Goal: Obtain resource: Obtain resource

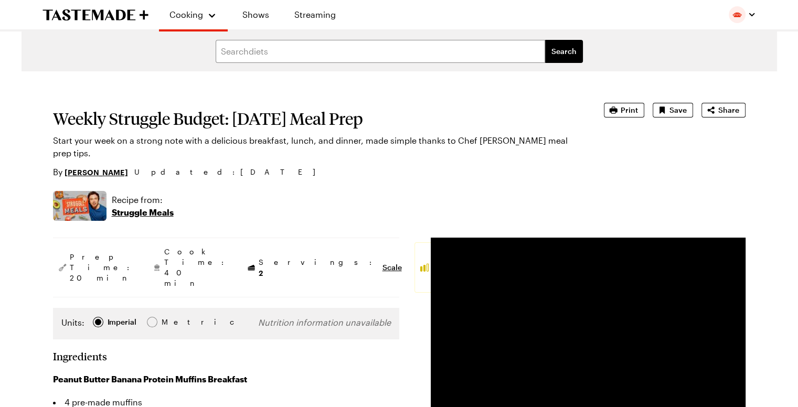
type textarea "x"
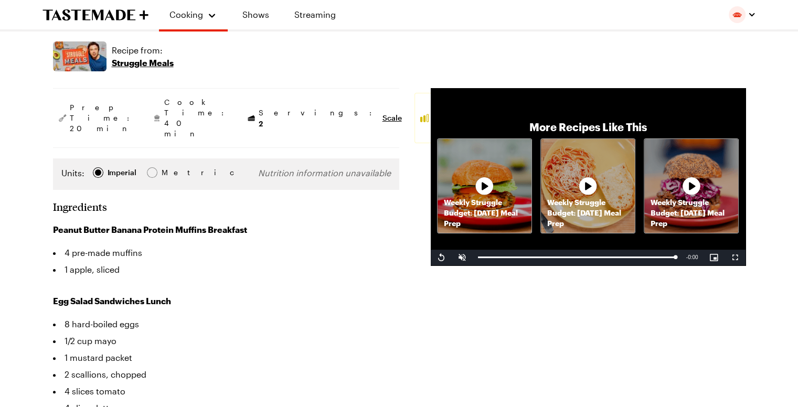
scroll to position [147, 0]
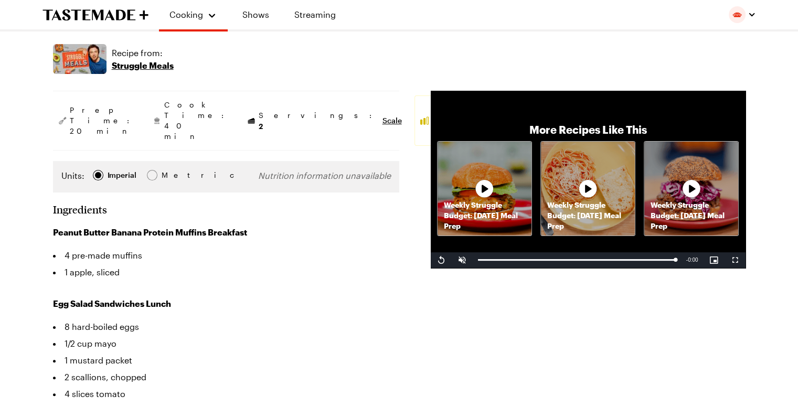
click at [743, 94] on div "More Recipes Like This Weekly Struggle Budget: Wednesday Meal Prep Weekly Strug…" at bounding box center [588, 179] width 315 height 177
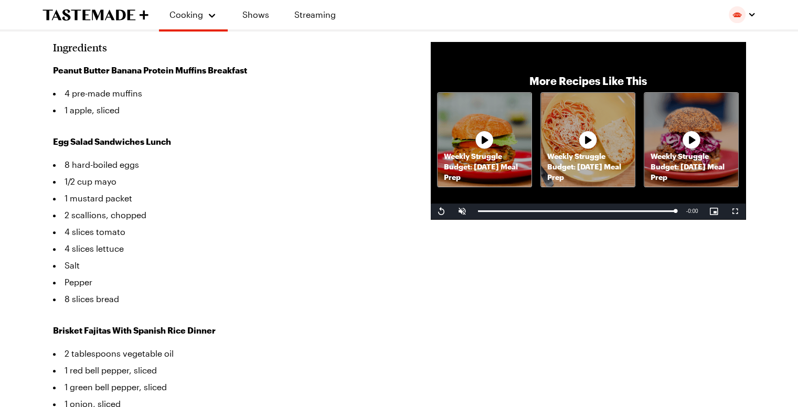
scroll to position [0, 0]
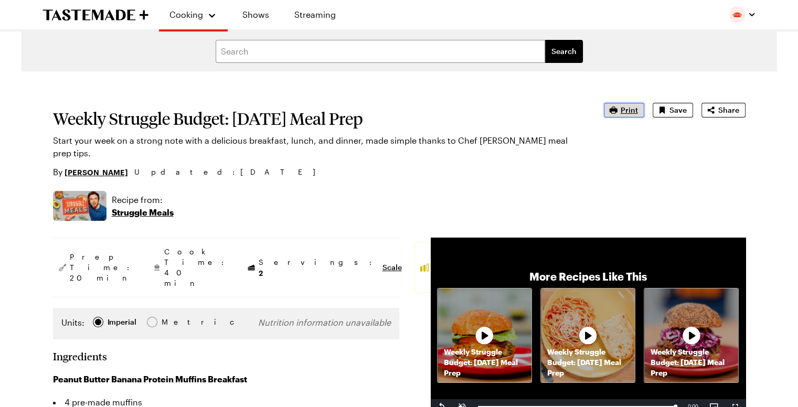
click at [617, 111] on icon "button" at bounding box center [613, 110] width 8 height 7
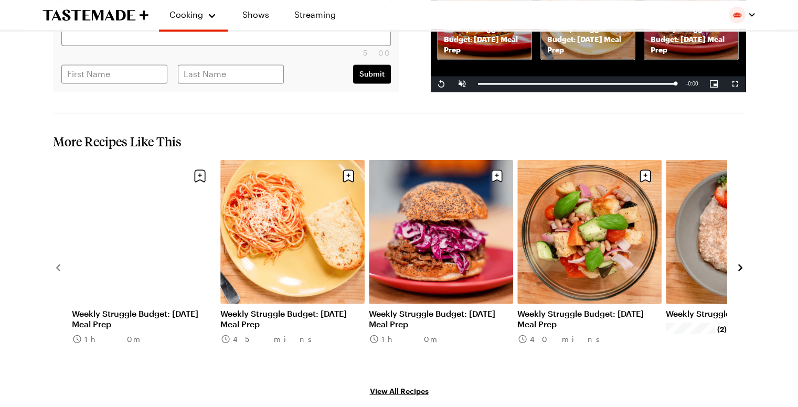
scroll to position [1846, 0]
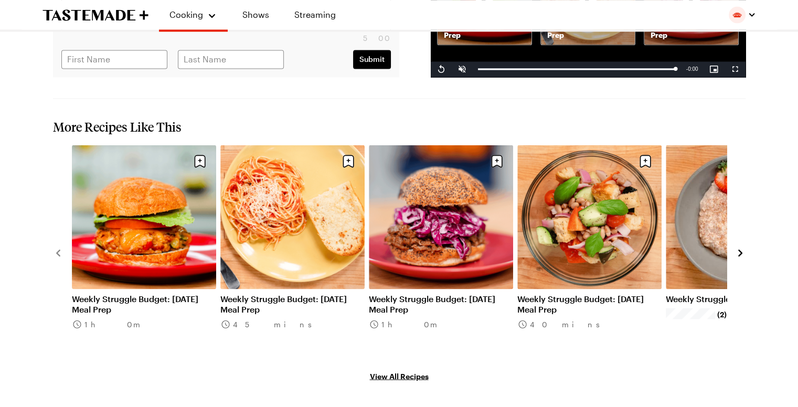
click at [742, 228] on div "Weekly Struggle Budget: Wednesday Meal Prep 1h 0m Weekly Struggle Budget: Frida…" at bounding box center [399, 252] width 693 height 215
click at [738, 248] on icon "navigate to next item" at bounding box center [740, 253] width 10 height 10
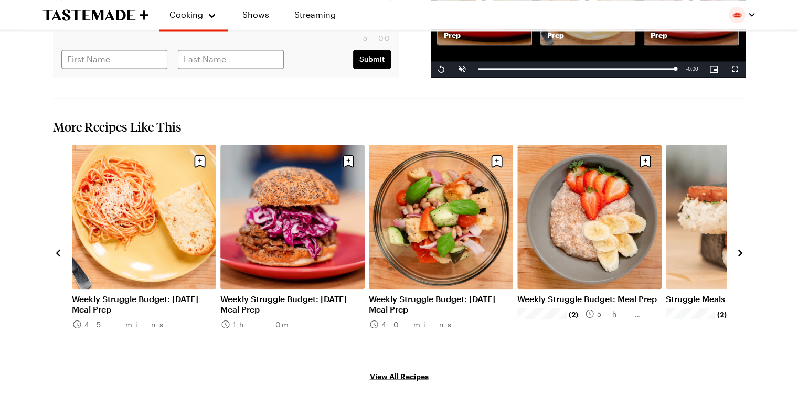
click at [738, 248] on icon "navigate to next item" at bounding box center [740, 253] width 10 height 10
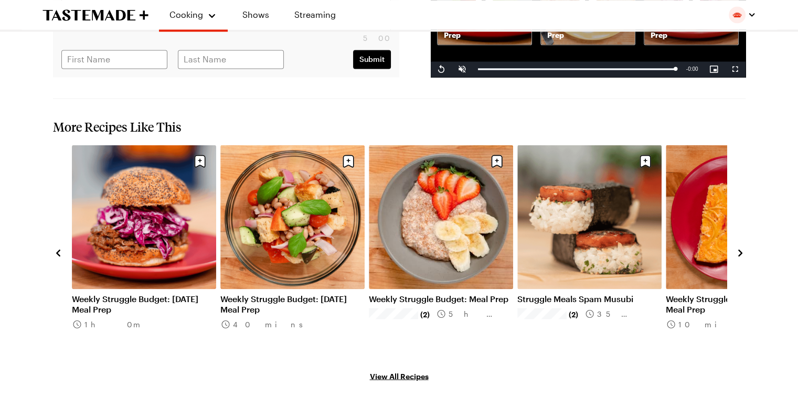
click at [738, 248] on icon "navigate to next item" at bounding box center [740, 253] width 10 height 10
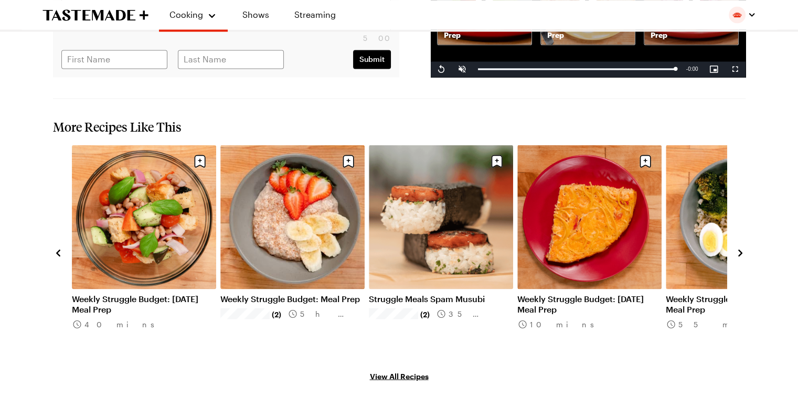
click at [738, 248] on icon "navigate to next item" at bounding box center [740, 253] width 10 height 10
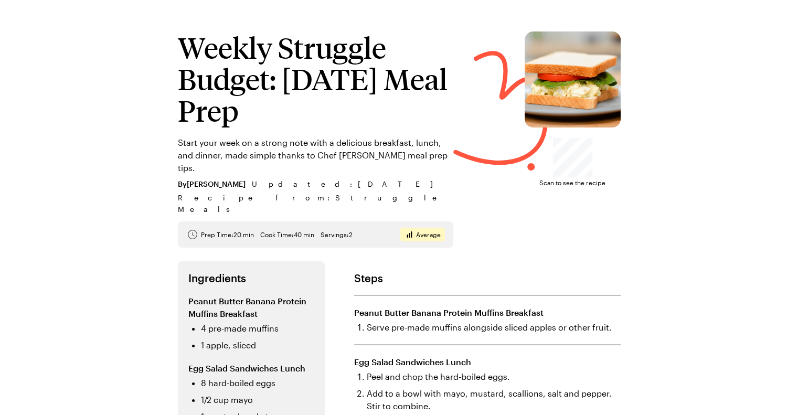
click at [617, 111] on img at bounding box center [573, 79] width 96 height 96
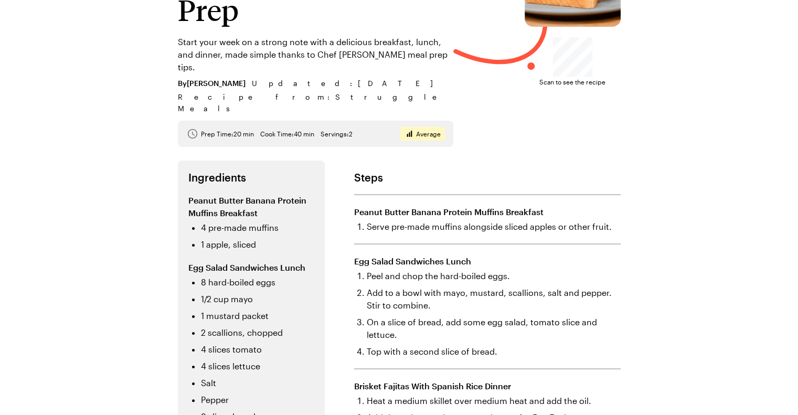
scroll to position [91, 0]
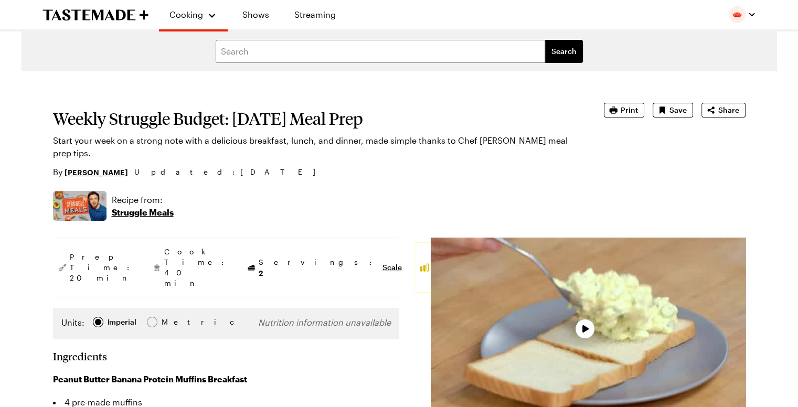
type textarea "x"
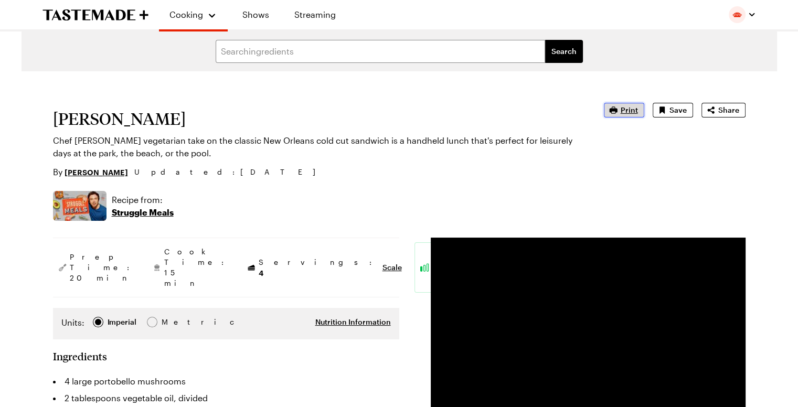
click at [629, 111] on span "Print" at bounding box center [629, 110] width 17 height 10
